Goal: Information Seeking & Learning: Learn about a topic

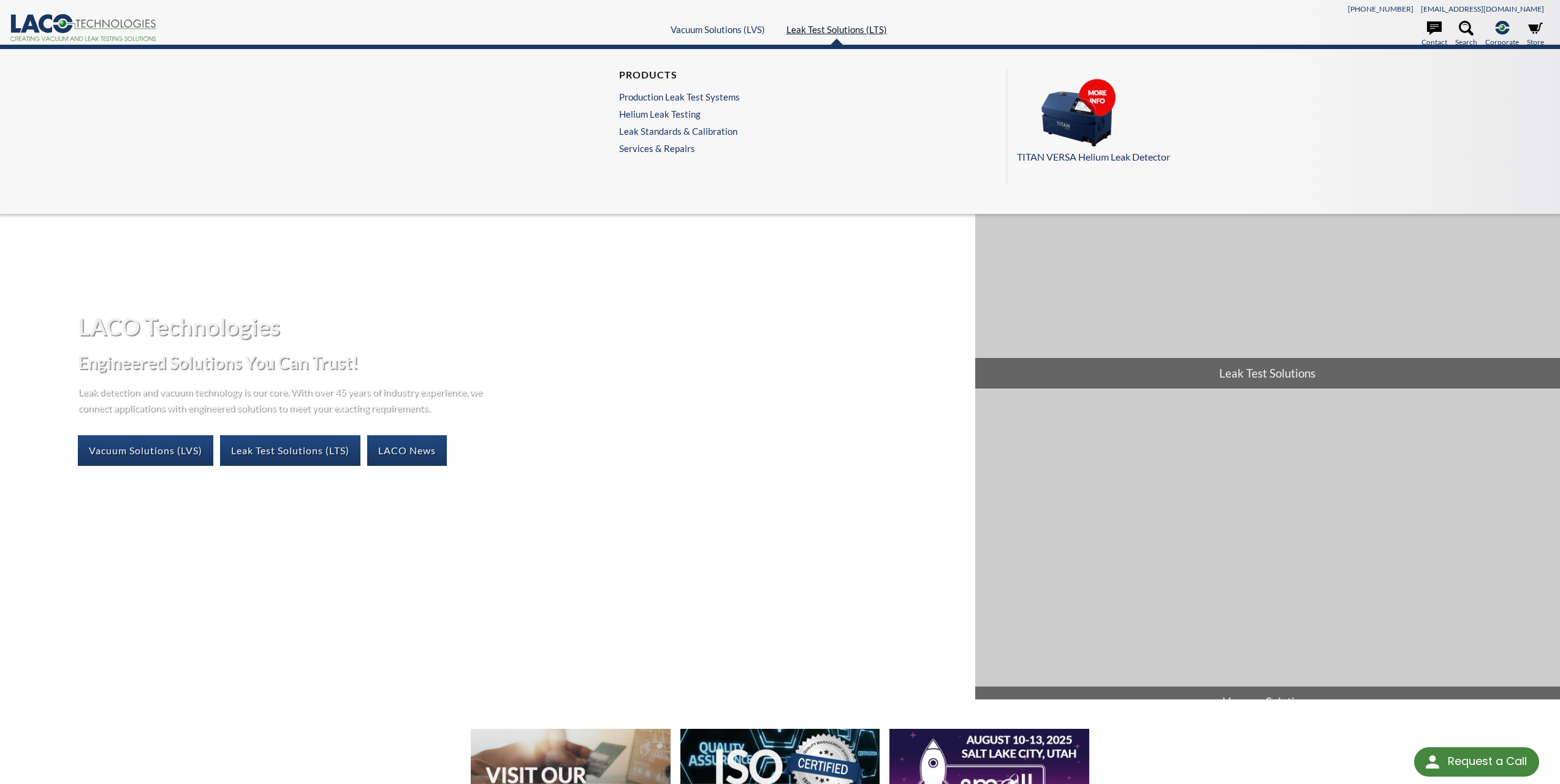
click at [866, 26] on link "Leak Test Solutions (LTS)" at bounding box center [837, 30] width 101 height 11
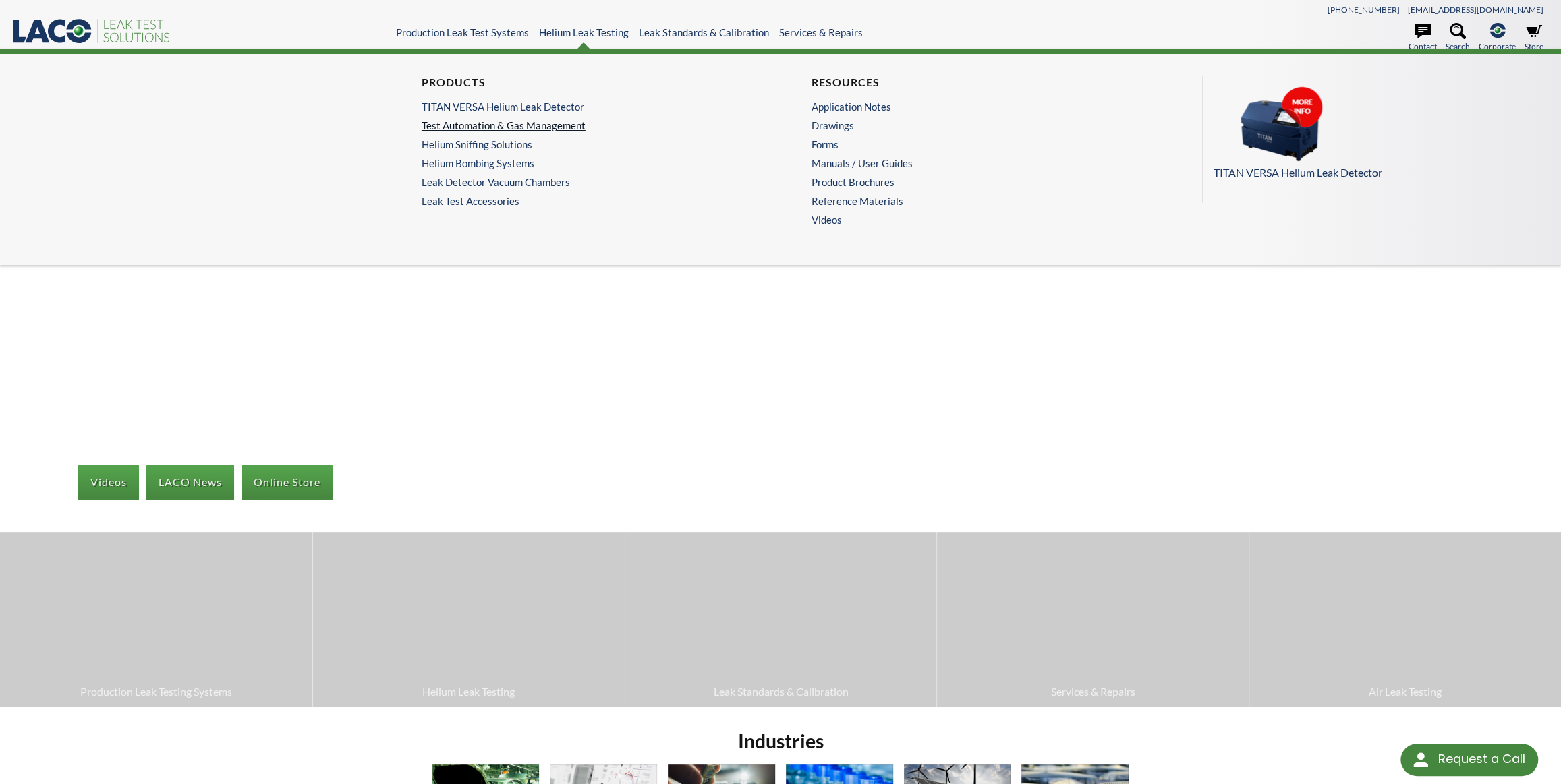
click at [483, 128] on link "Test Automation & Gas Management" at bounding box center [582, 126] width 321 height 12
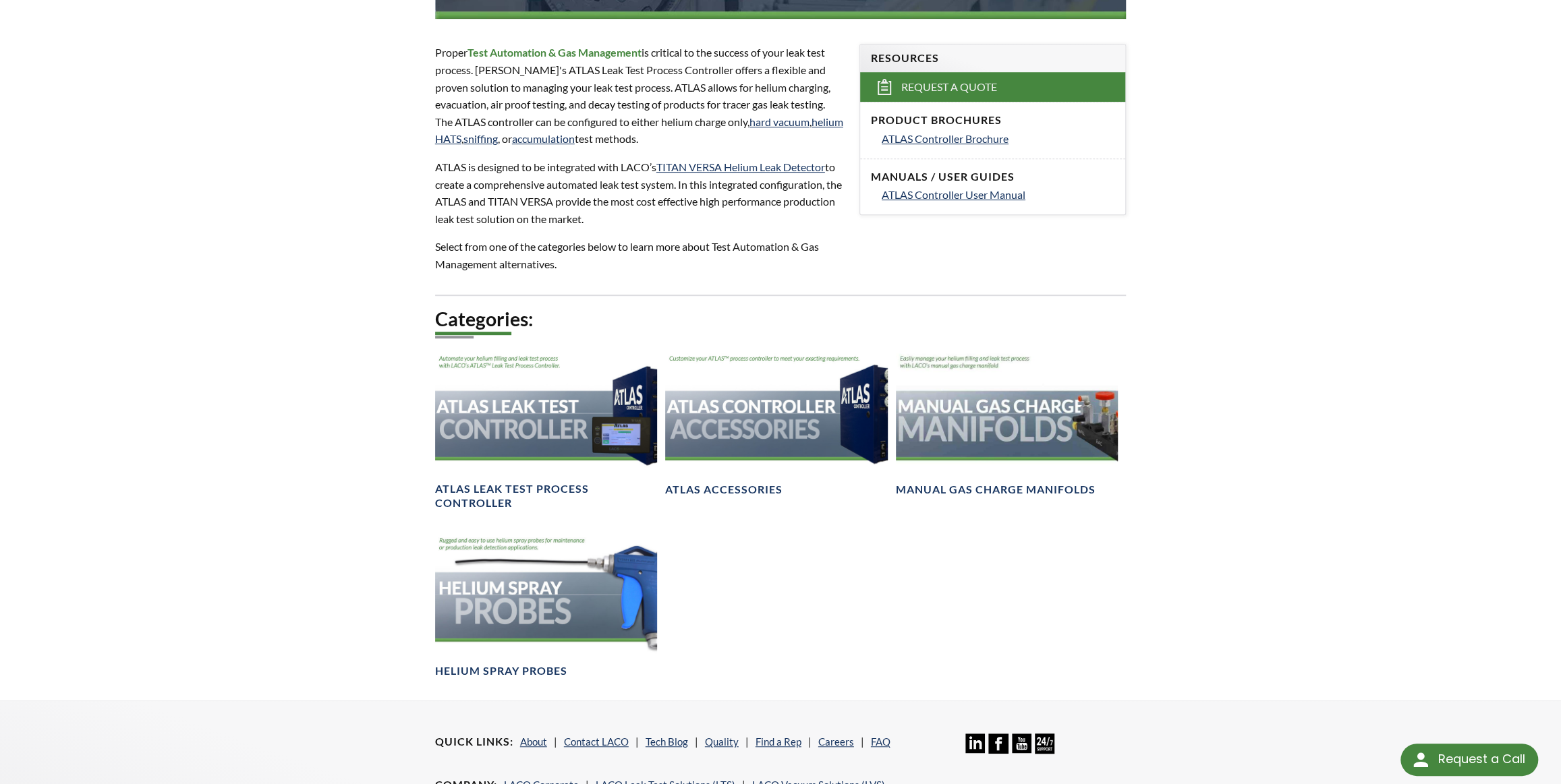
scroll to position [429, 0]
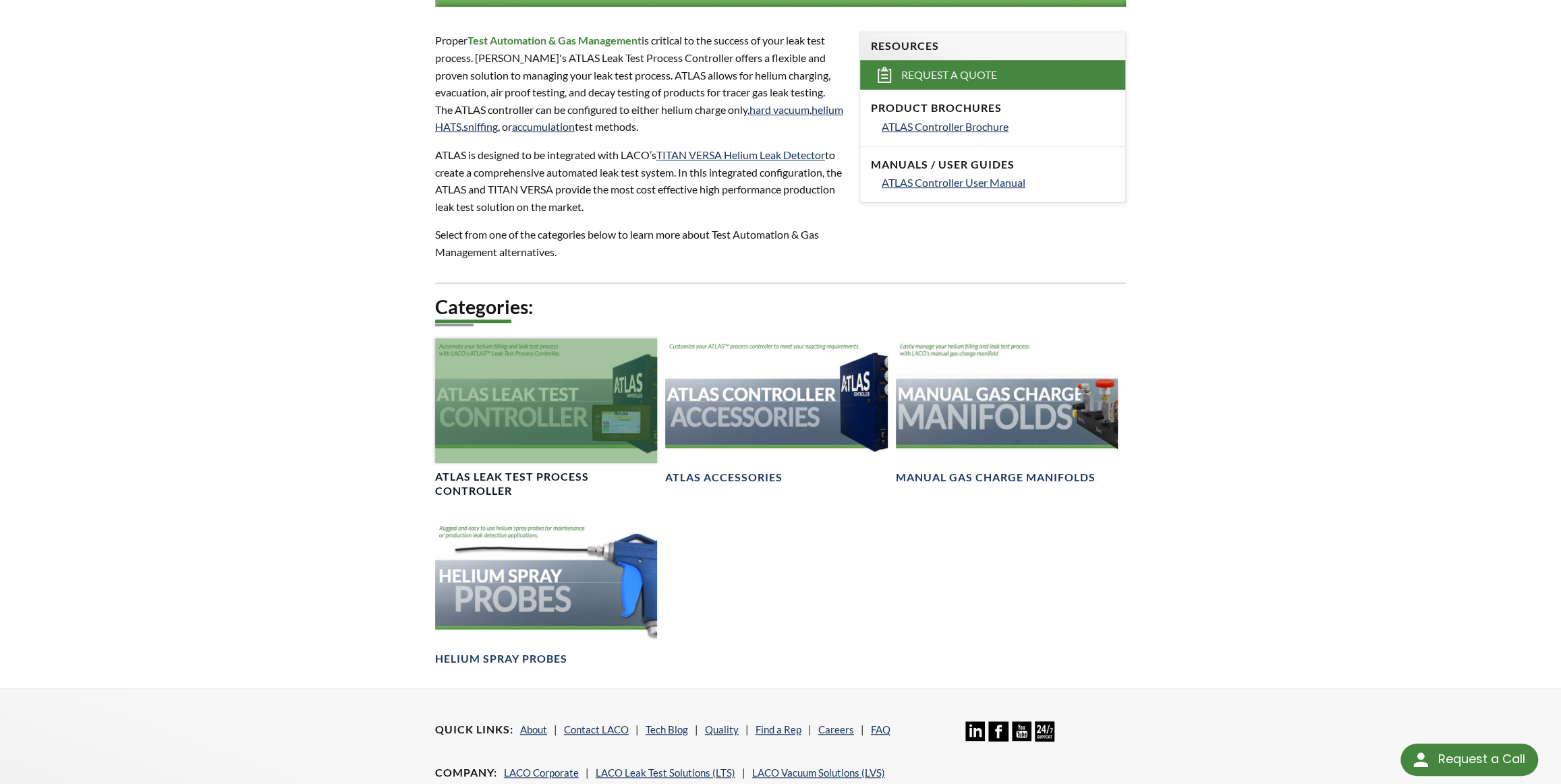
click at [545, 425] on div at bounding box center [546, 401] width 223 height 125
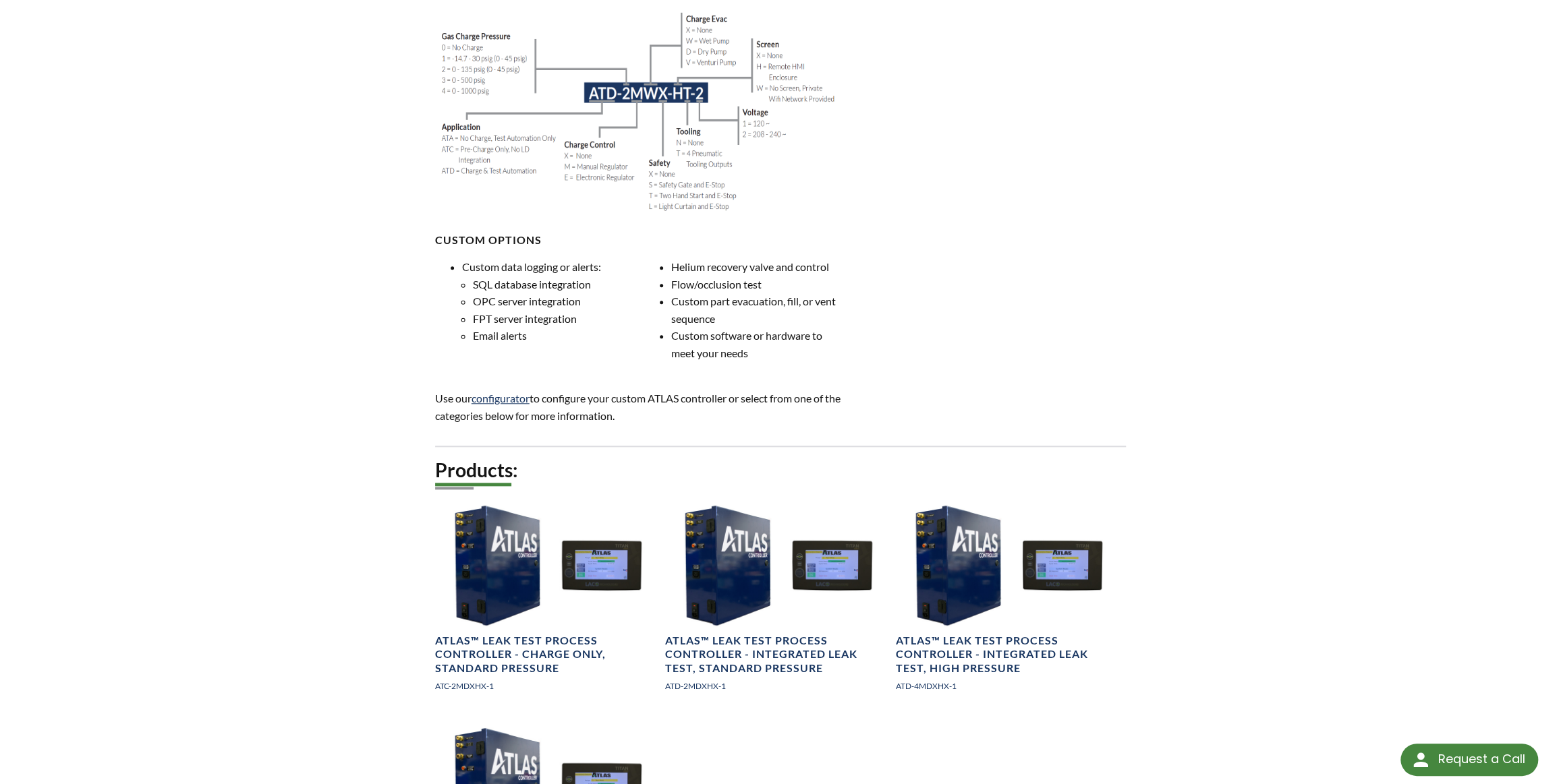
scroll to position [1041, 0]
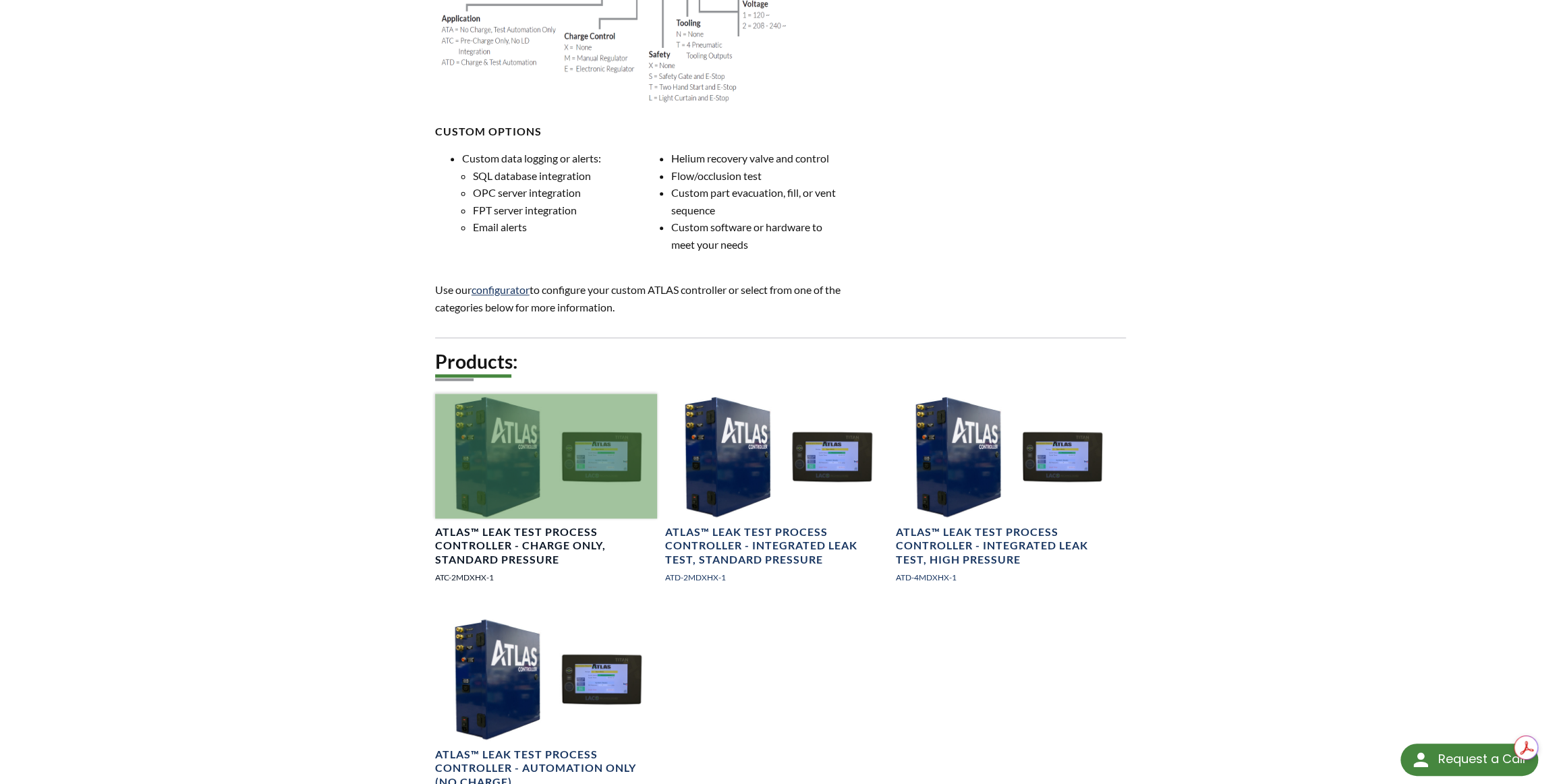
click at [498, 519] on div at bounding box center [546, 456] width 223 height 125
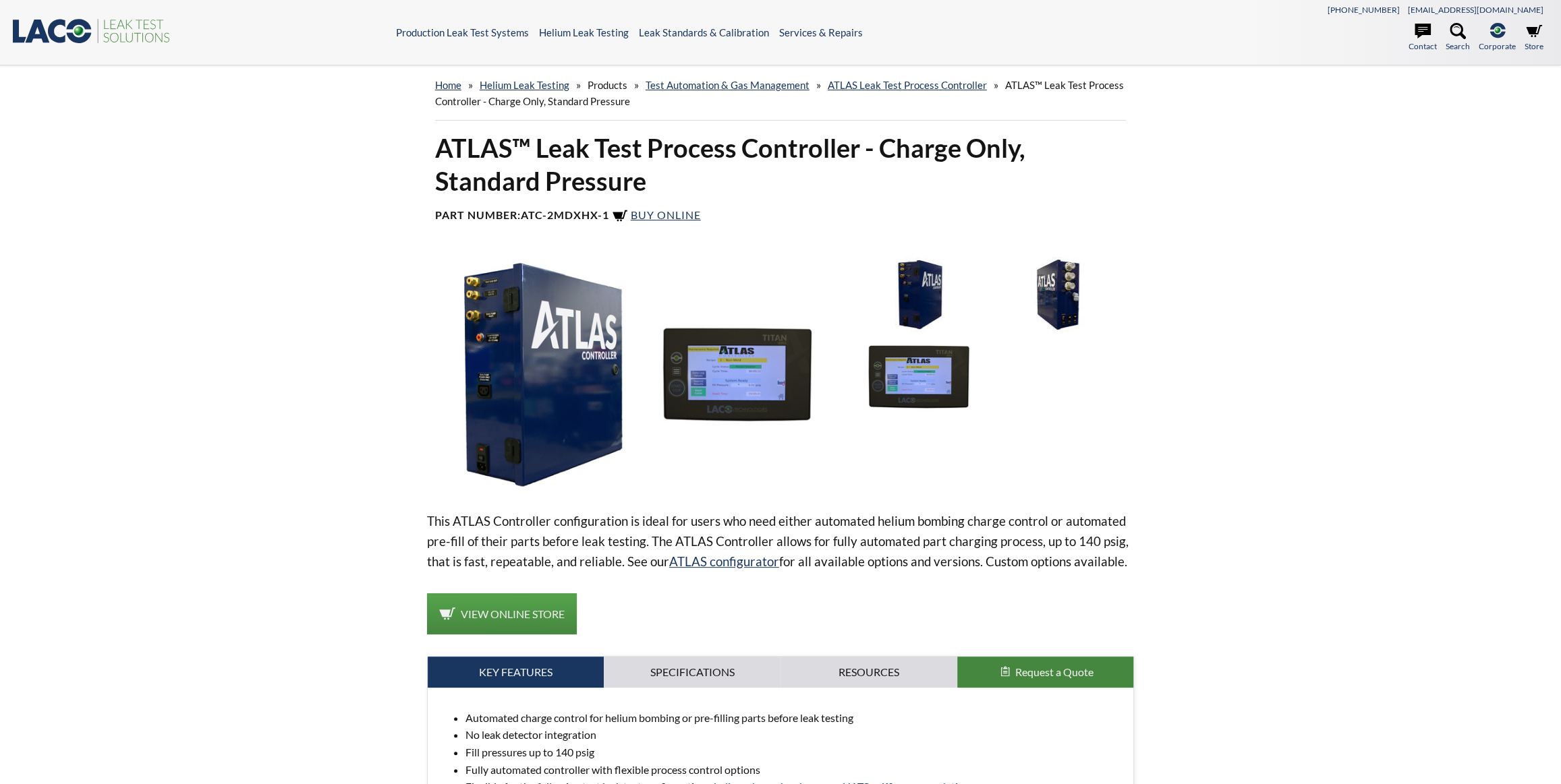
select select "Language Translate Widget"
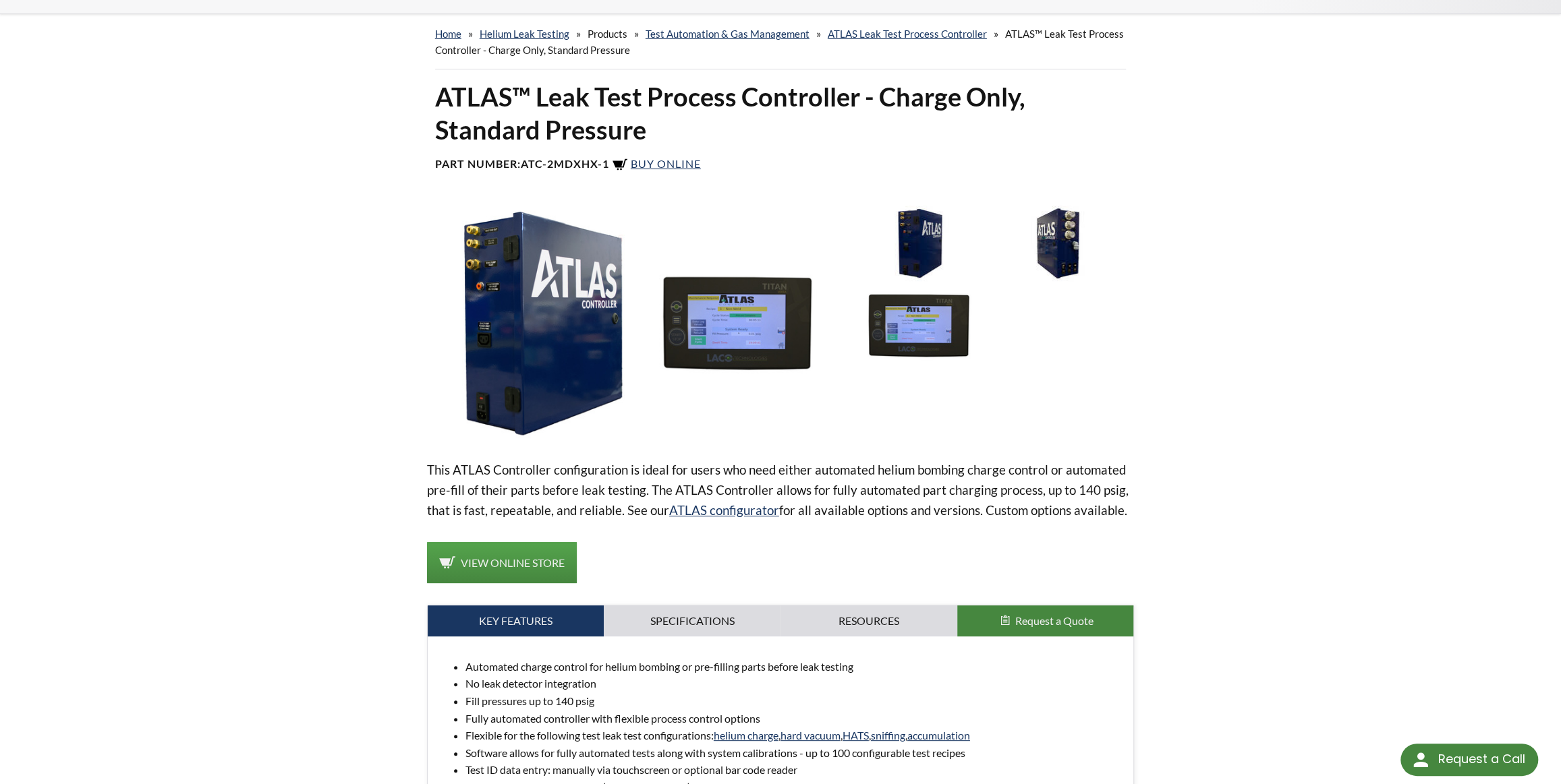
scroll to position [122, 0]
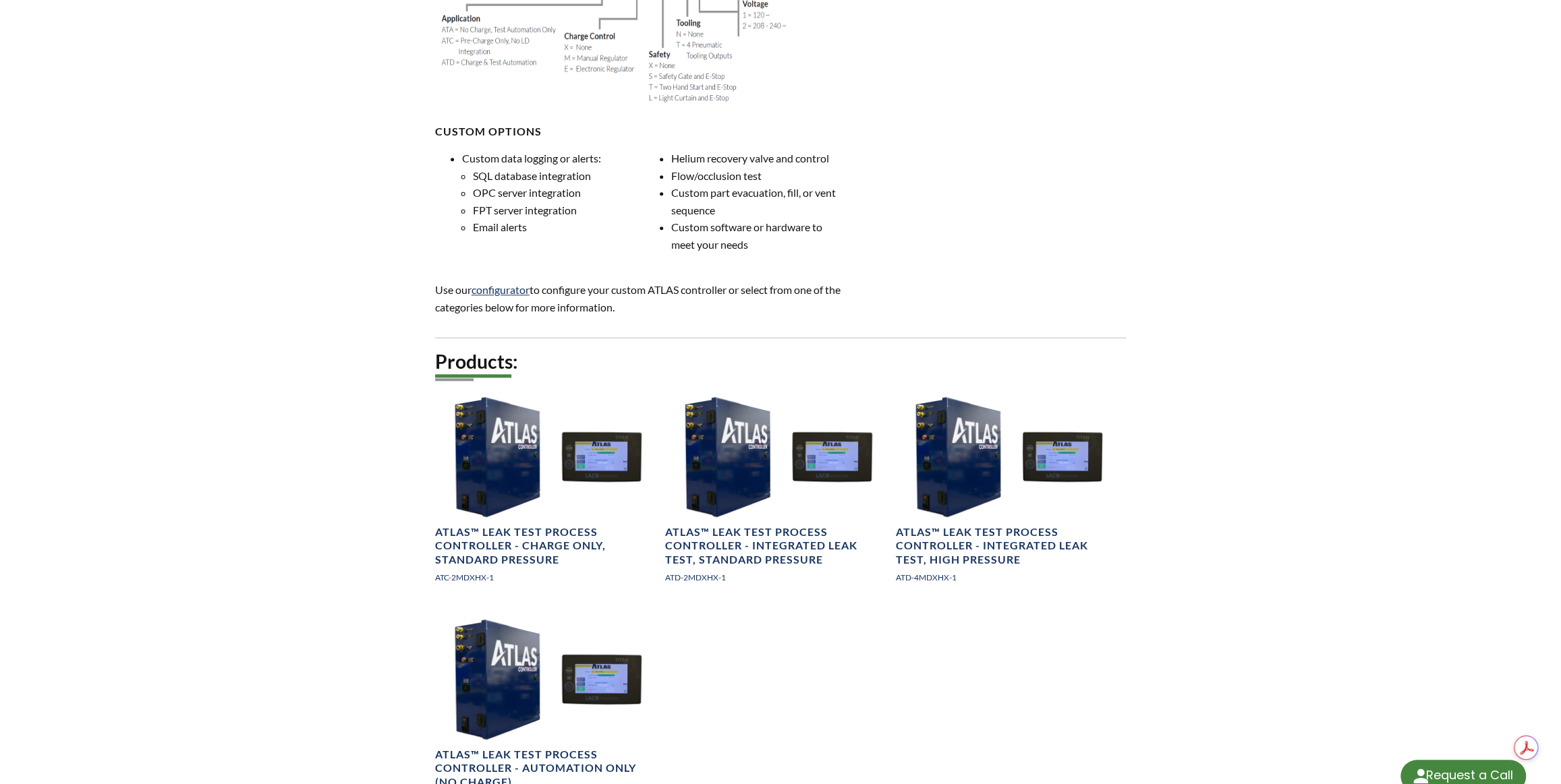
select select "Language Translate Widget"
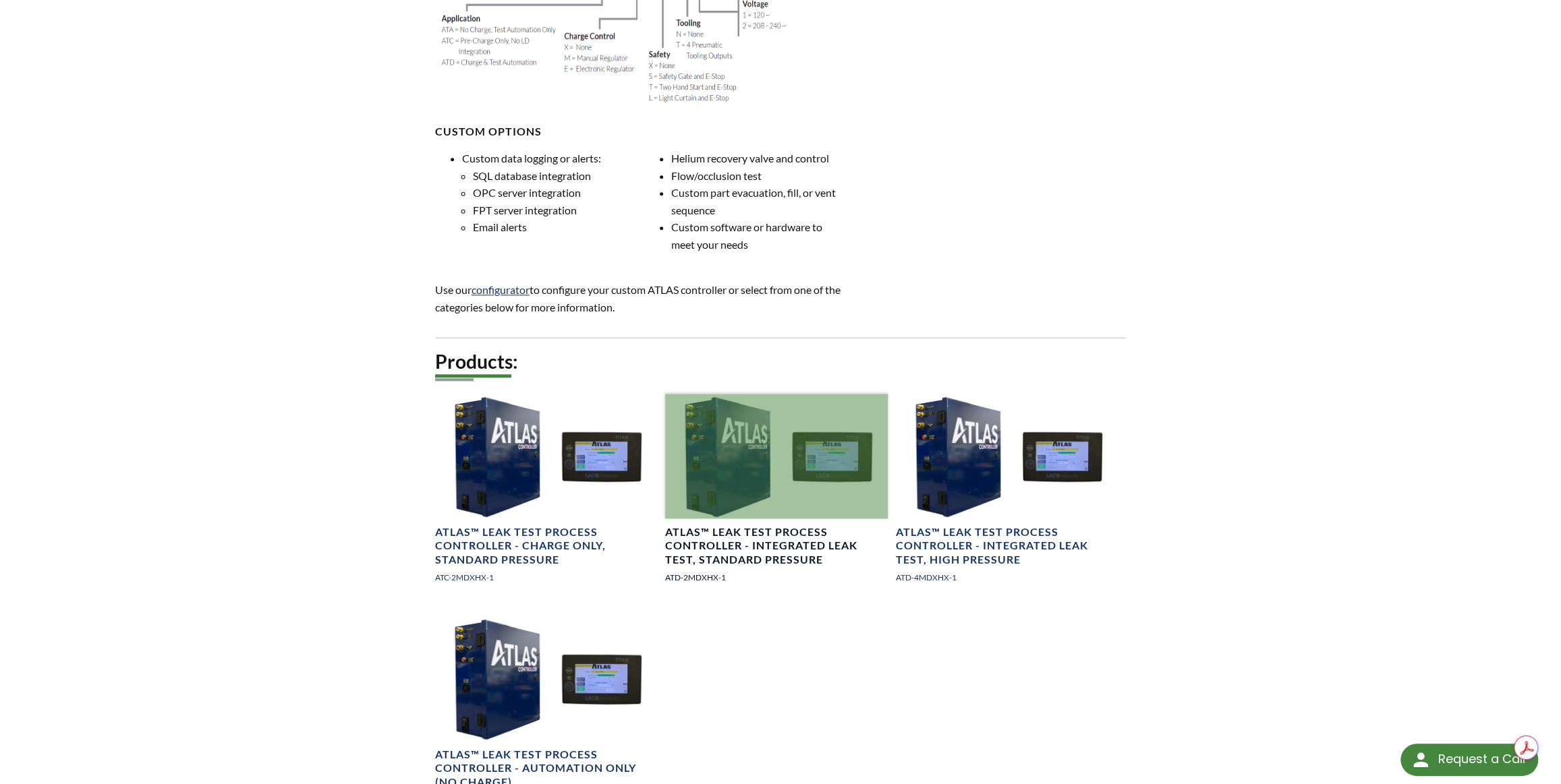
click at [718, 519] on div at bounding box center [777, 456] width 223 height 125
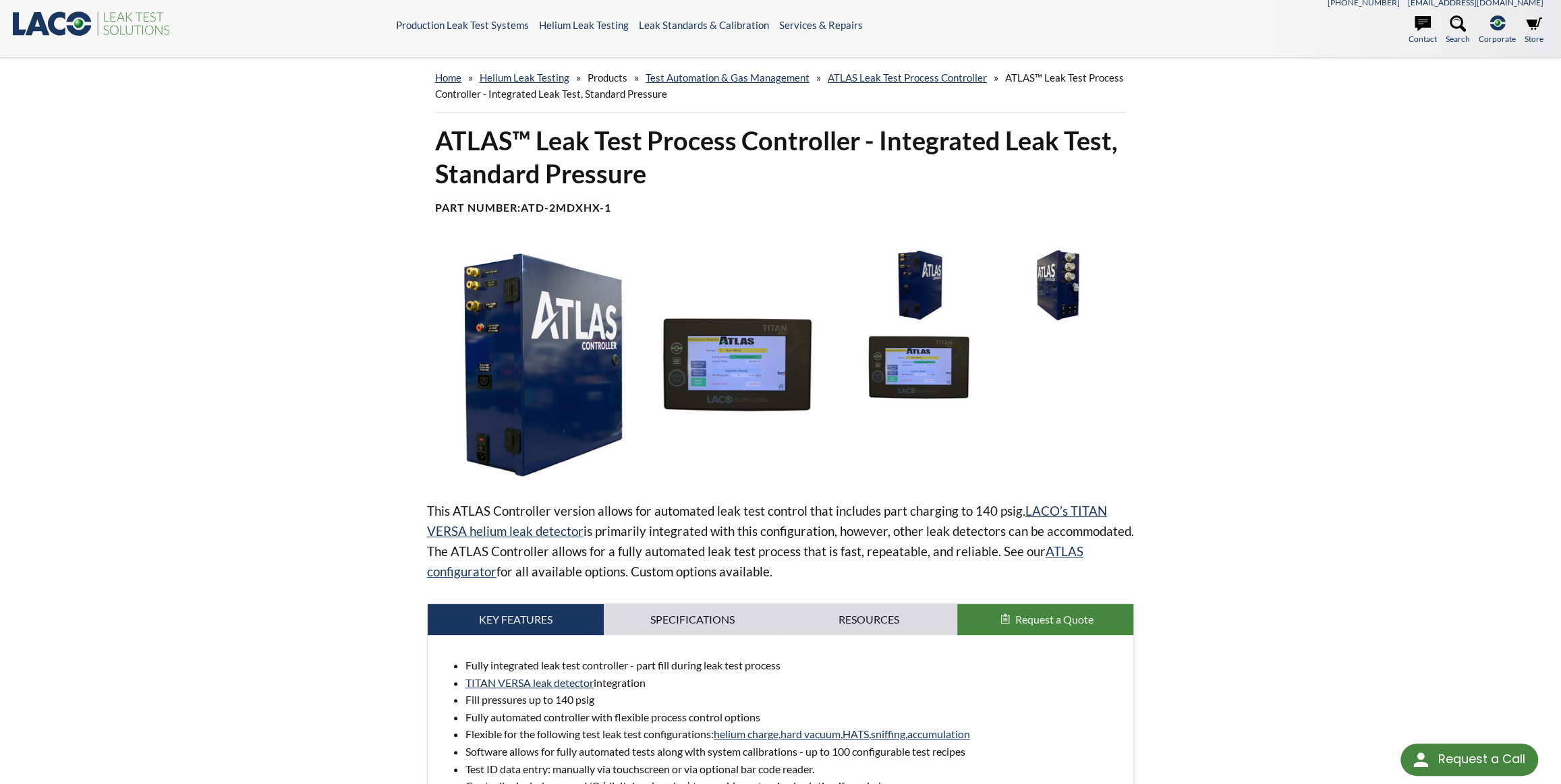
scroll to position [60, 0]
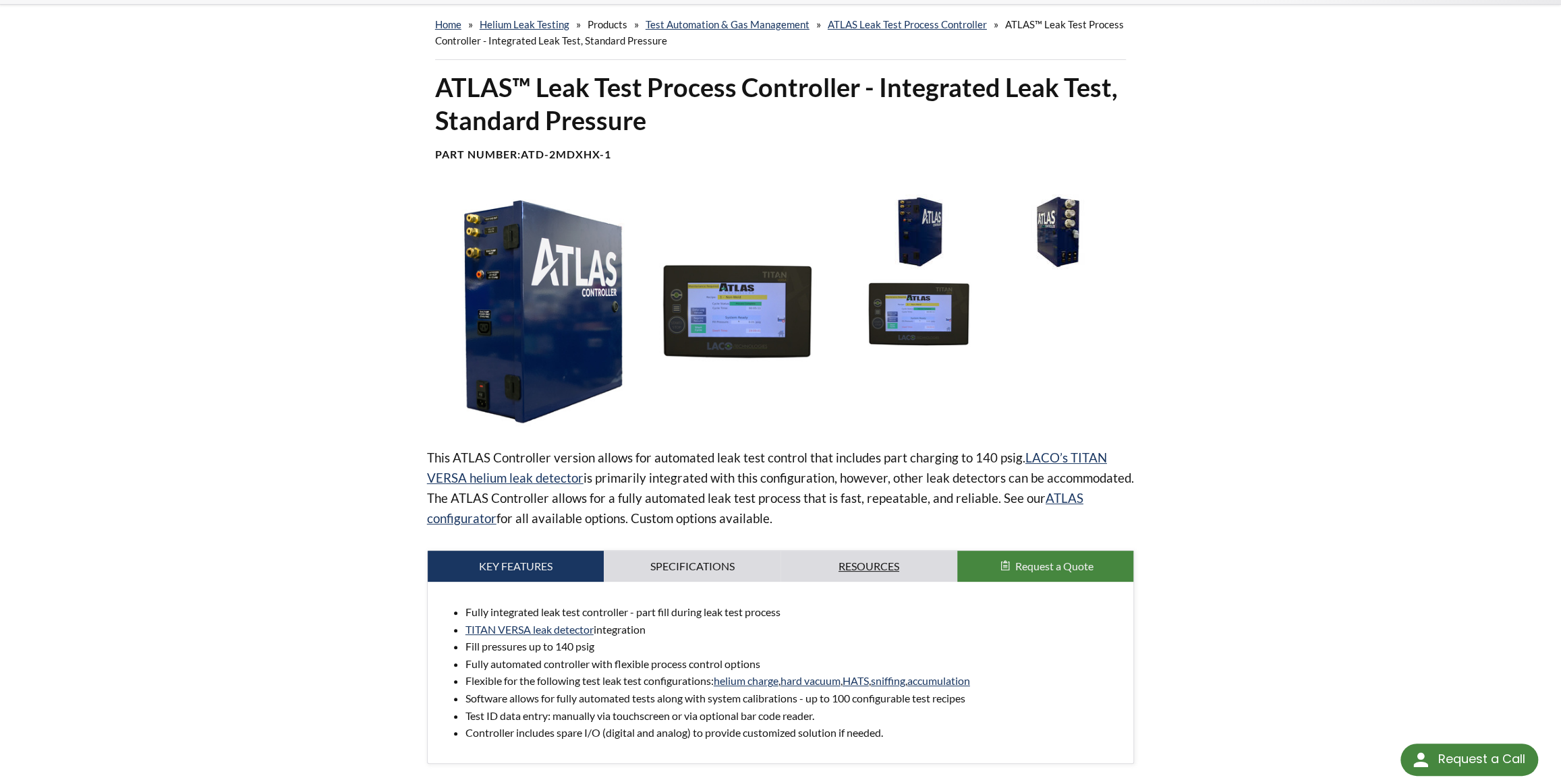
click at [854, 559] on link "Resources" at bounding box center [869, 565] width 176 height 31
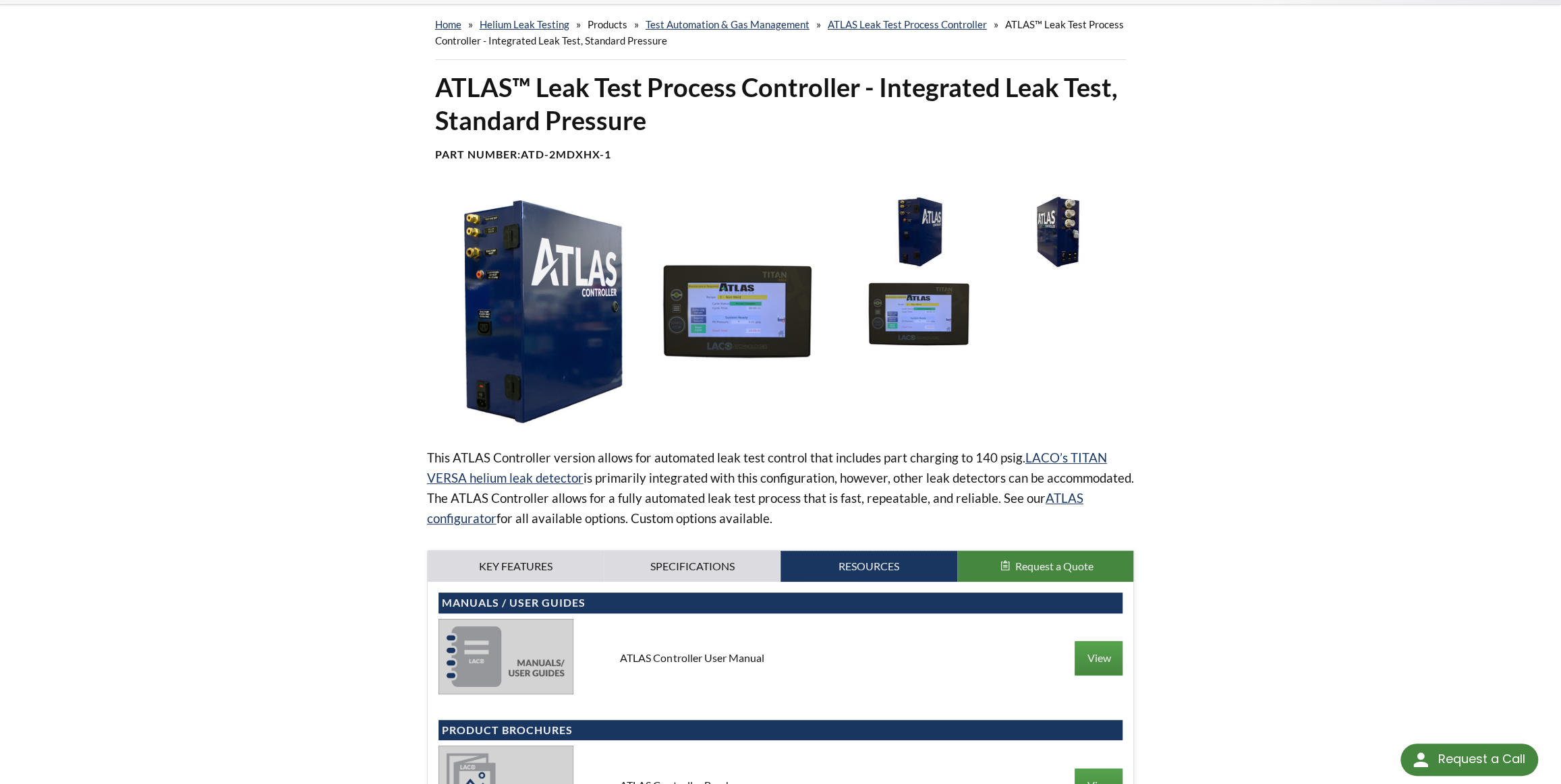
scroll to position [306, 0]
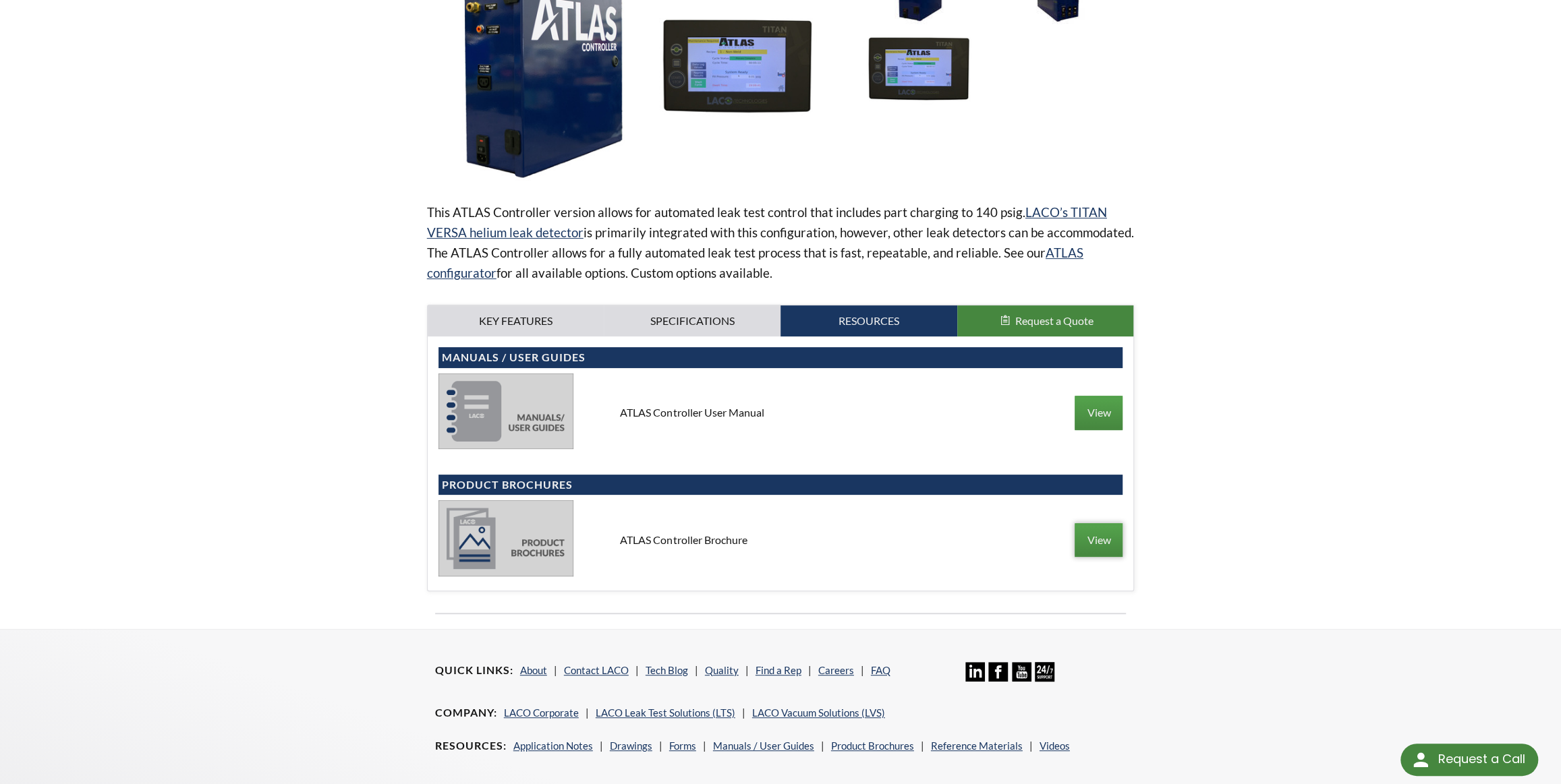
click at [1093, 546] on link "View" at bounding box center [1098, 539] width 48 height 34
click at [706, 314] on link "Specifications" at bounding box center [692, 321] width 176 height 31
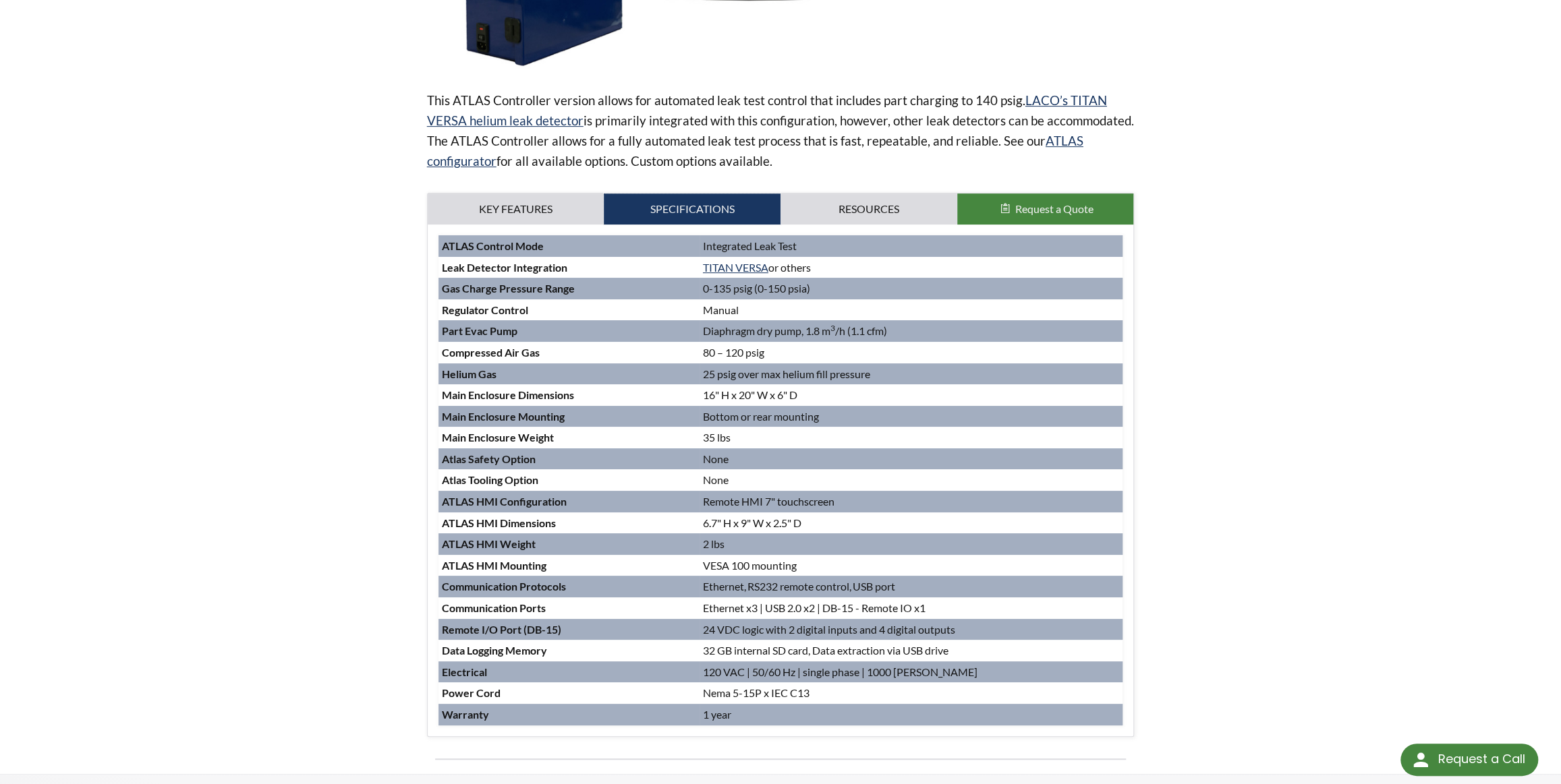
scroll to position [429, 0]
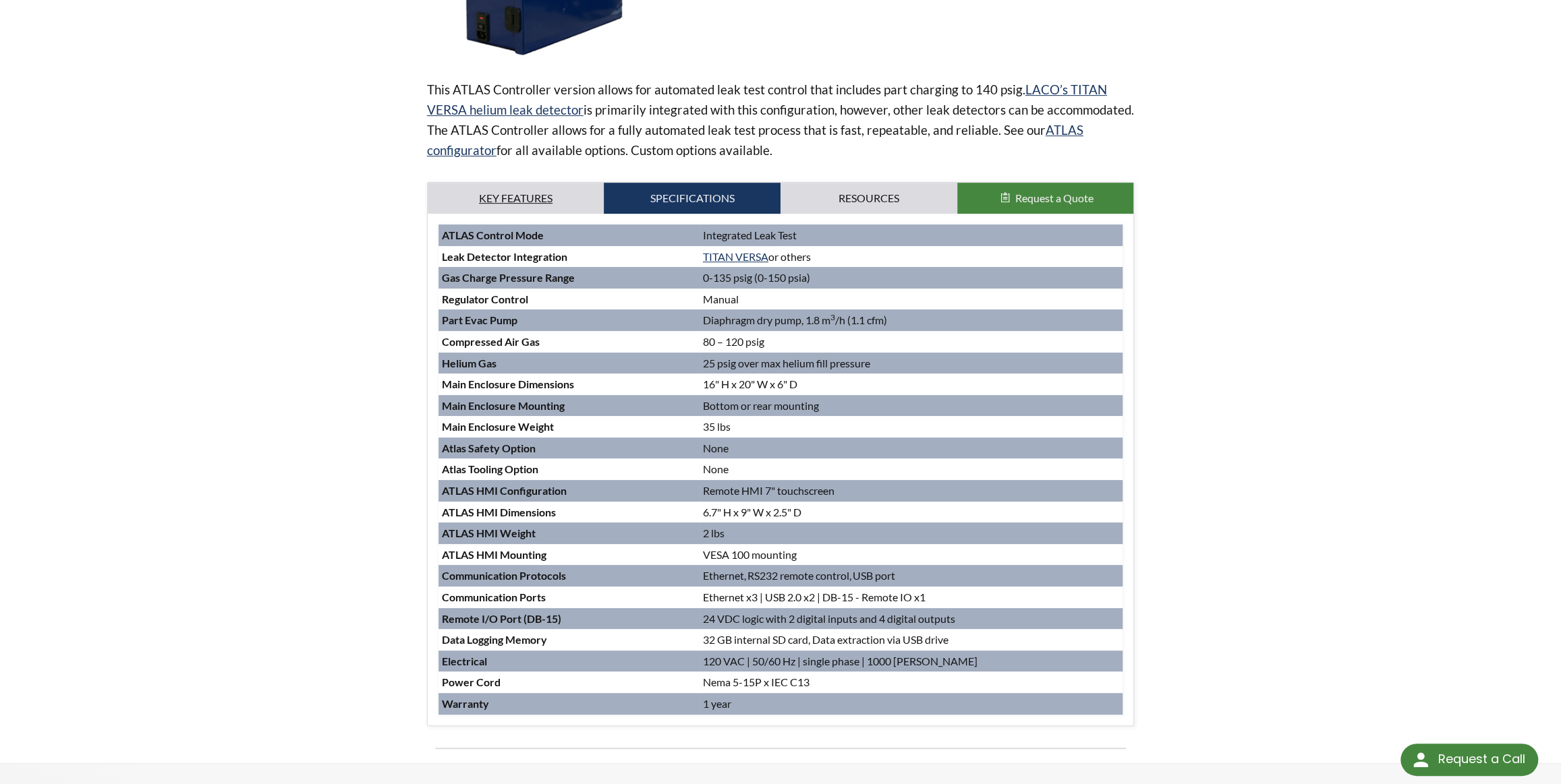
click at [489, 198] on link "Key Features" at bounding box center [516, 198] width 176 height 31
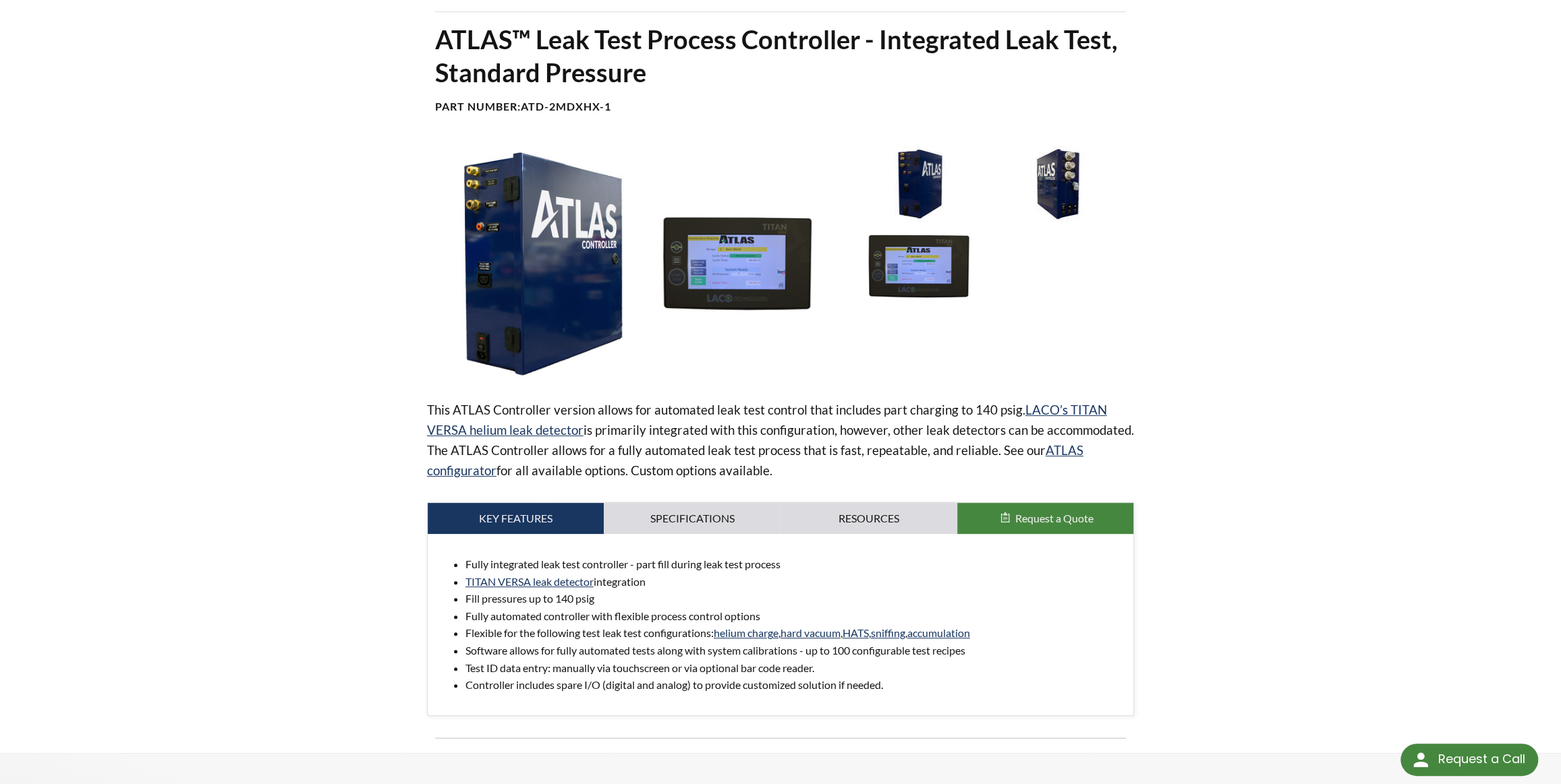
scroll to position [0, 0]
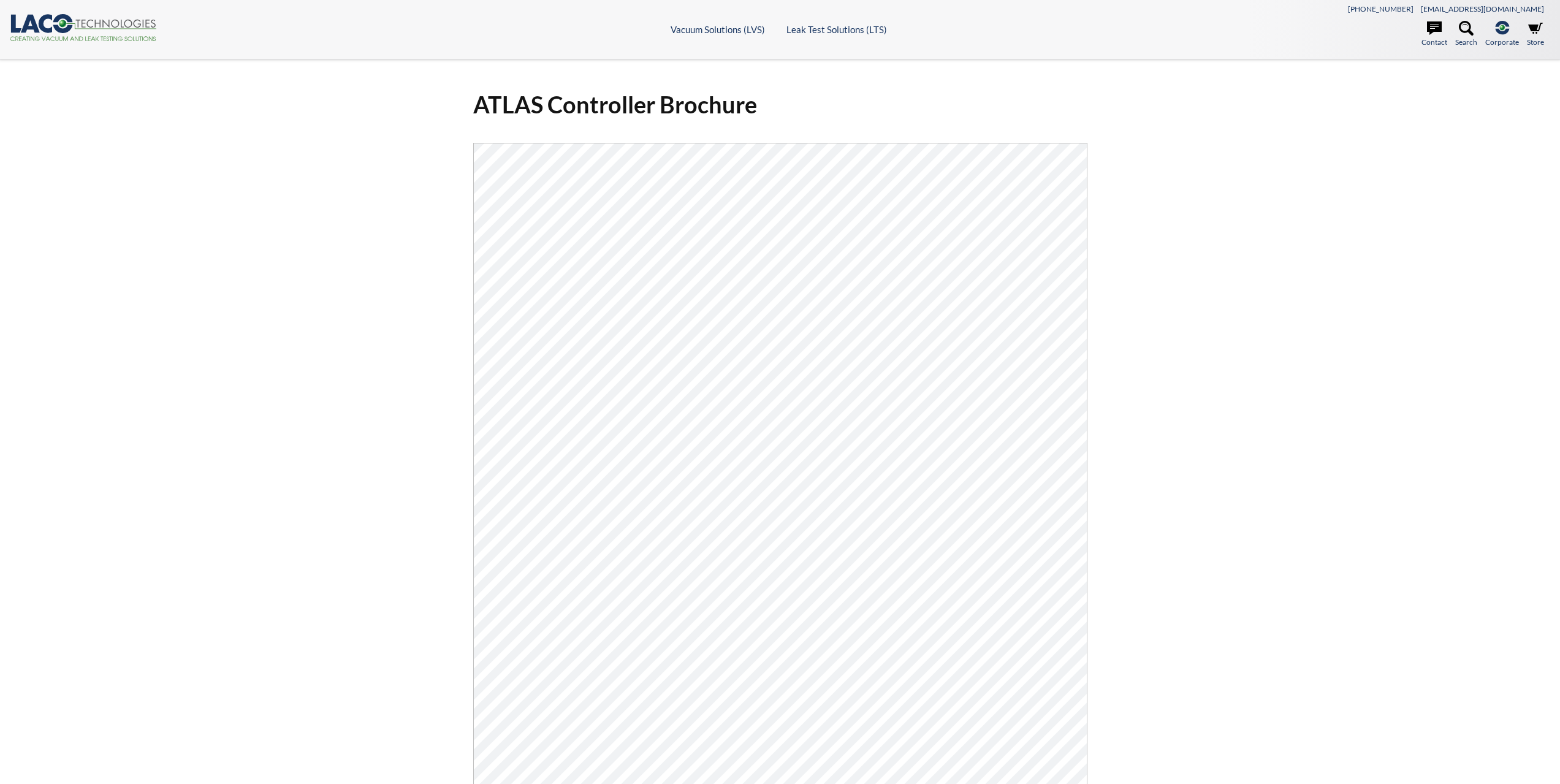
select select "Language Translate Widget"
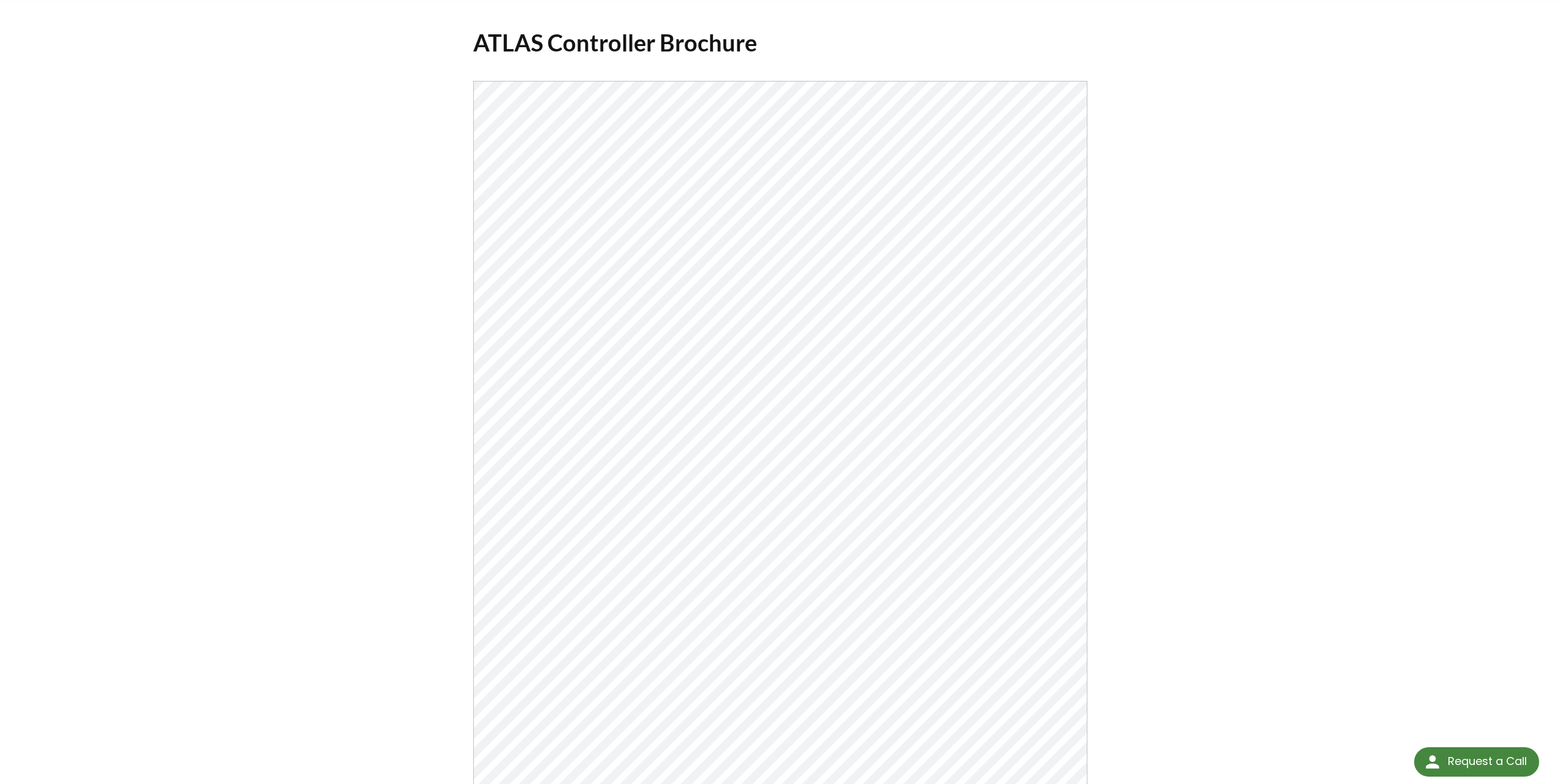
scroll to position [61, 0]
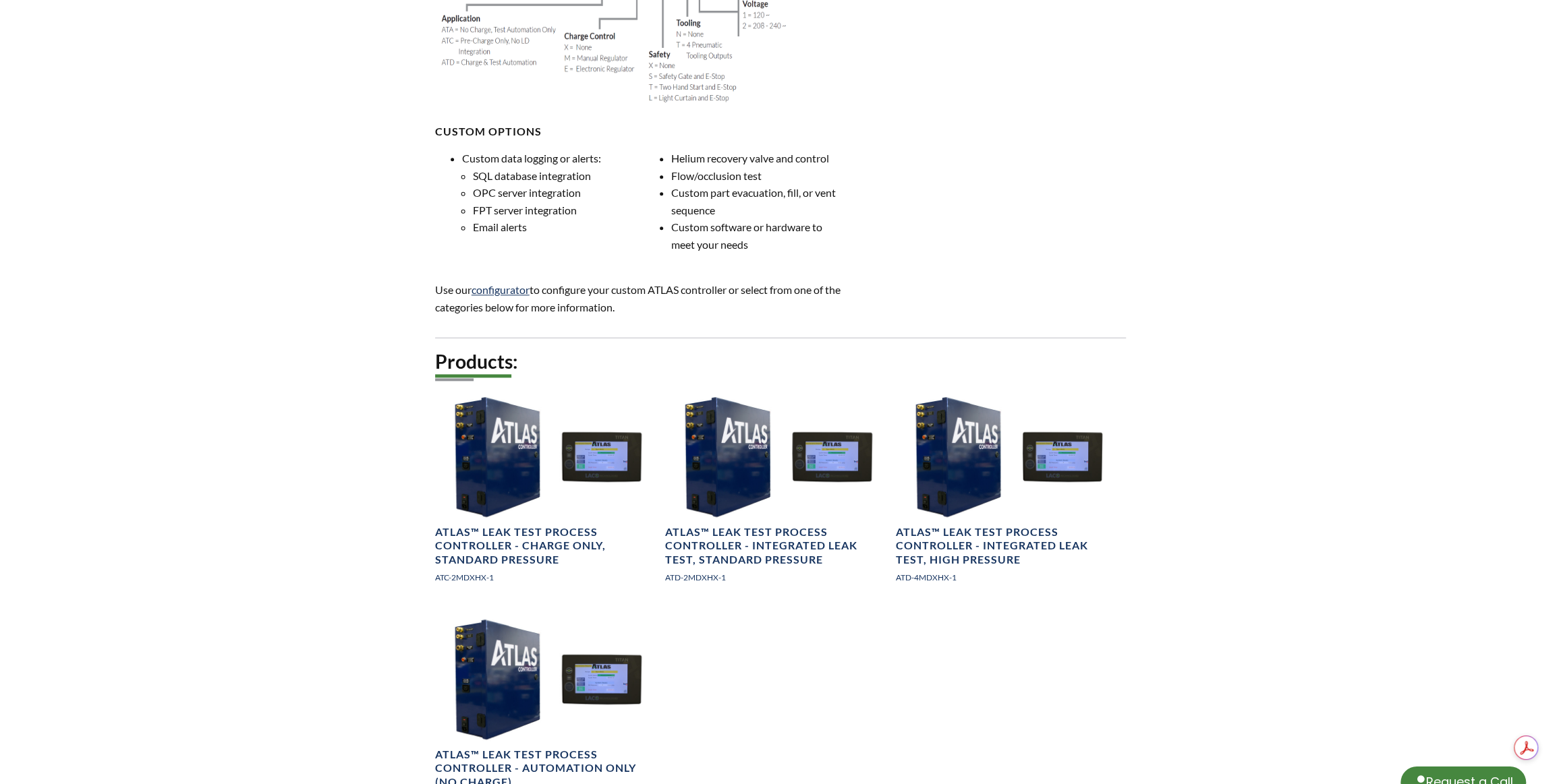
select select "Language Translate Widget"
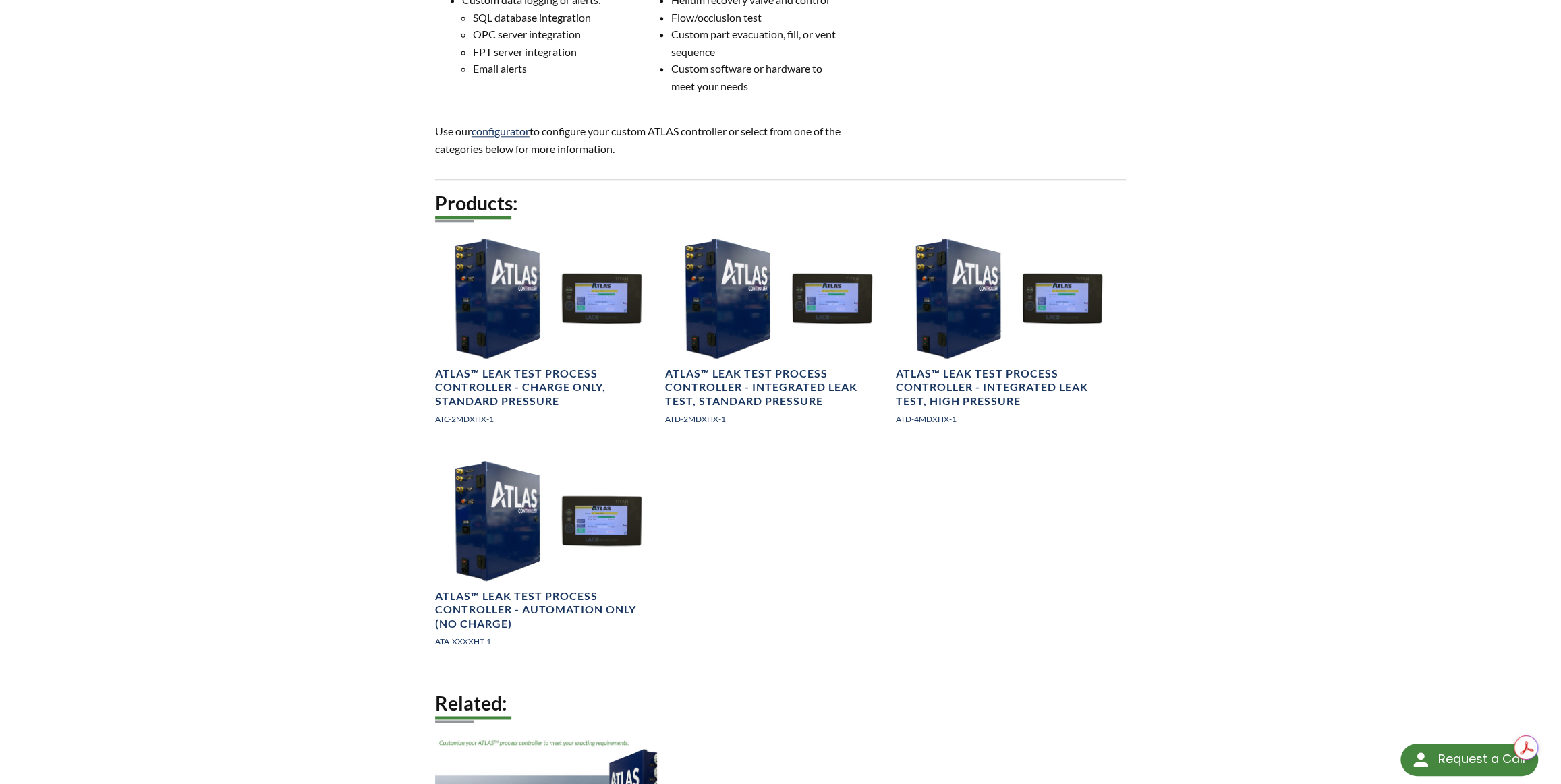
scroll to position [1225, 0]
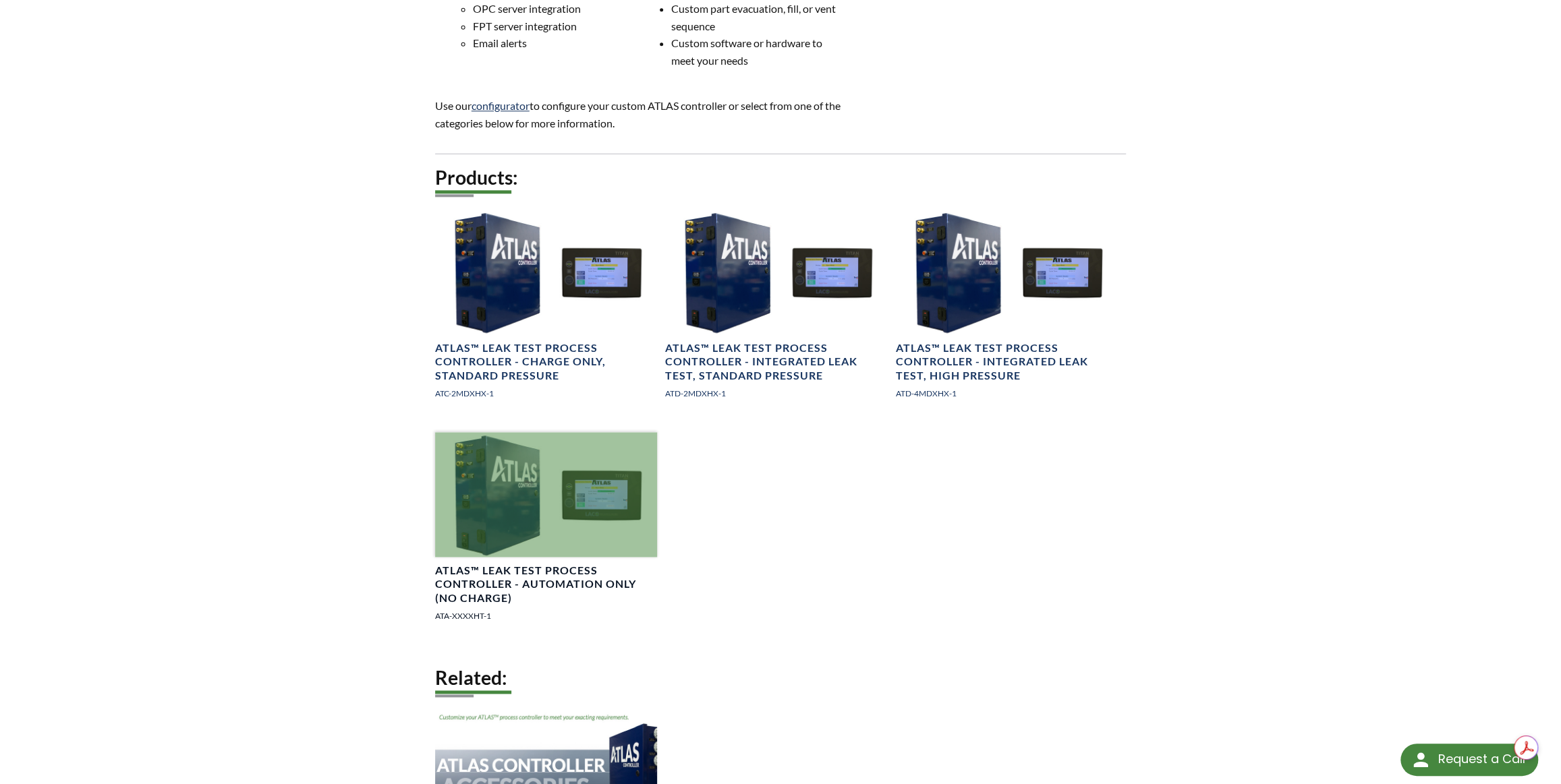
click at [514, 557] on div at bounding box center [546, 495] width 223 height 125
